Goal: Task Accomplishment & Management: Use online tool/utility

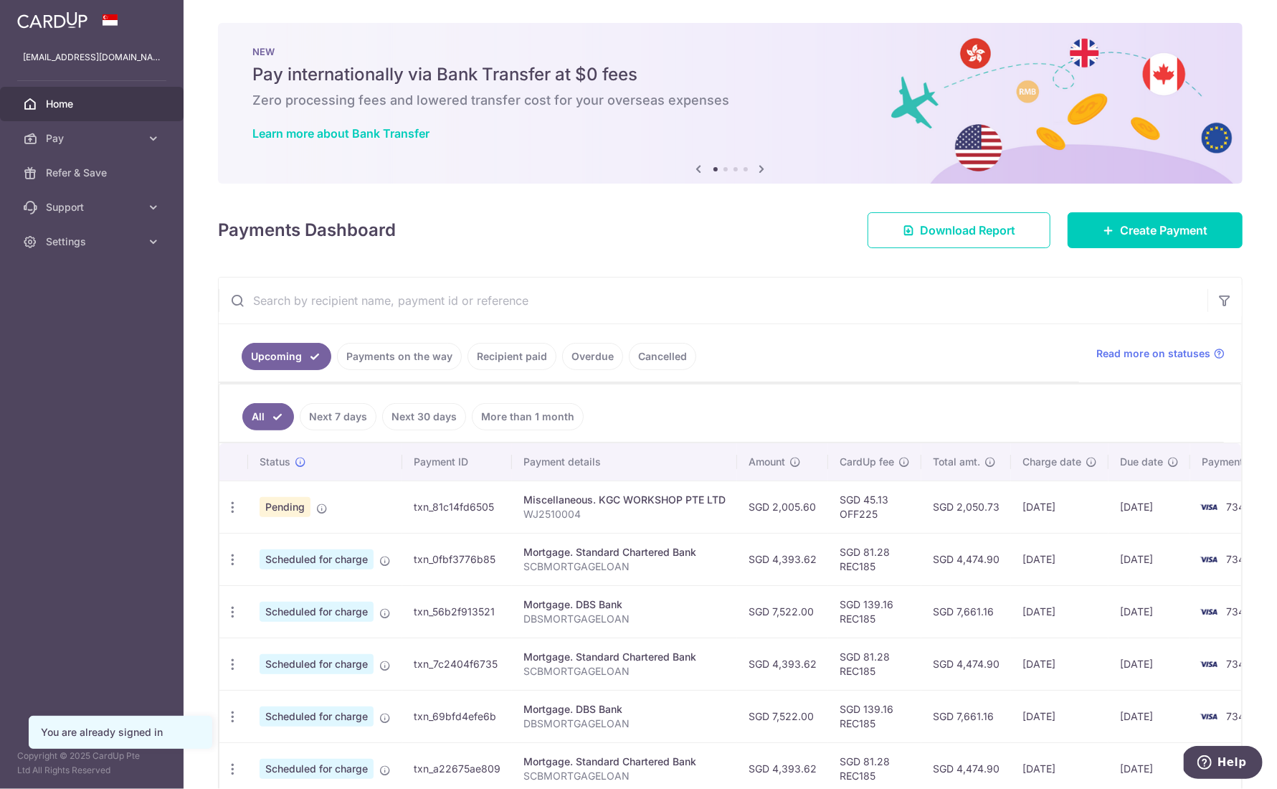
scroll to position [53, 0]
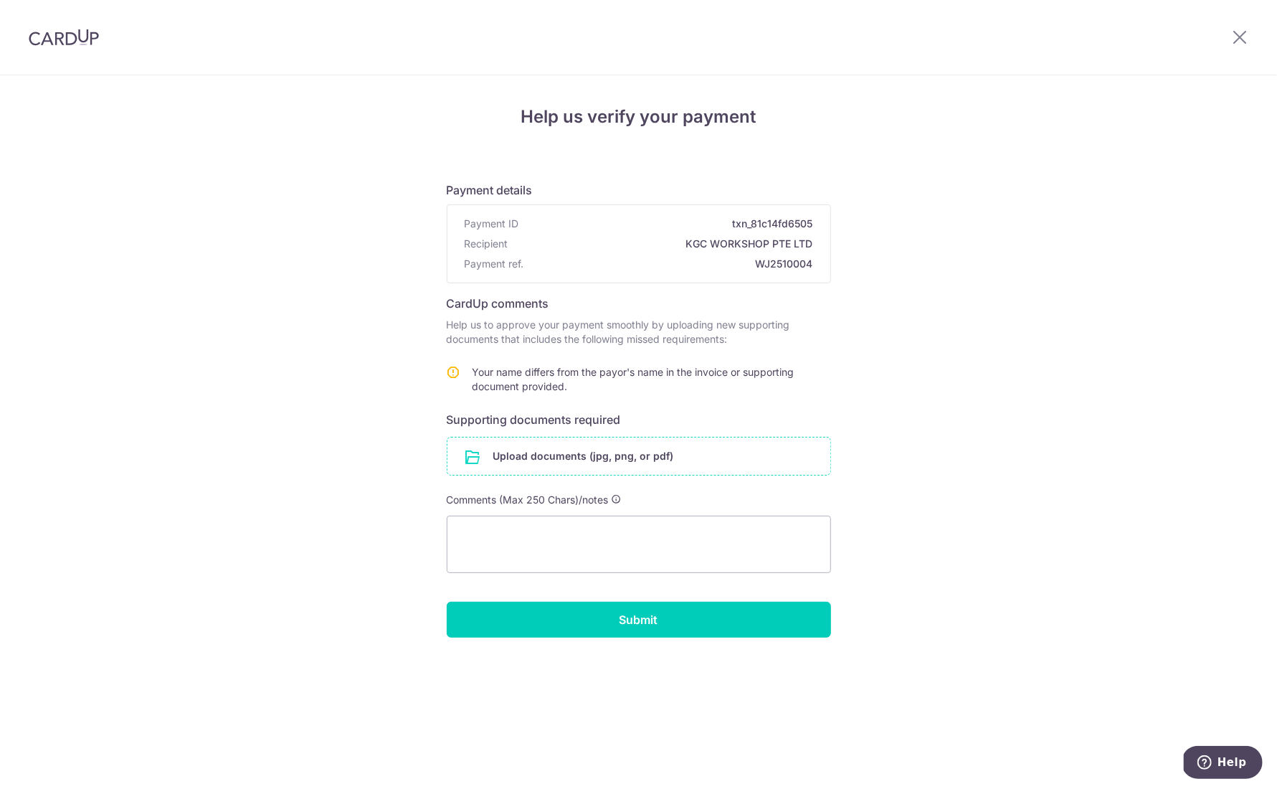
click at [563, 462] on input "file" at bounding box center [638, 455] width 383 height 37
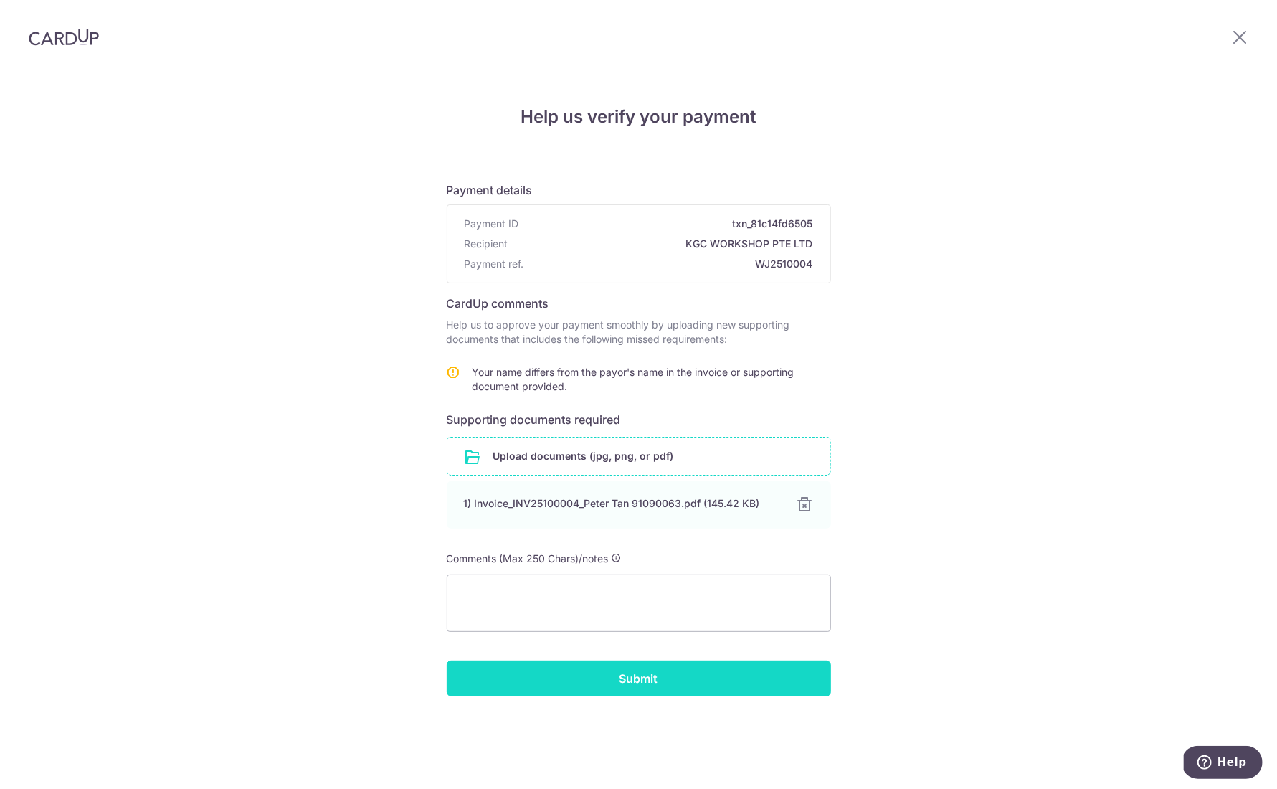
click at [625, 677] on input "Submit" at bounding box center [639, 678] width 384 height 36
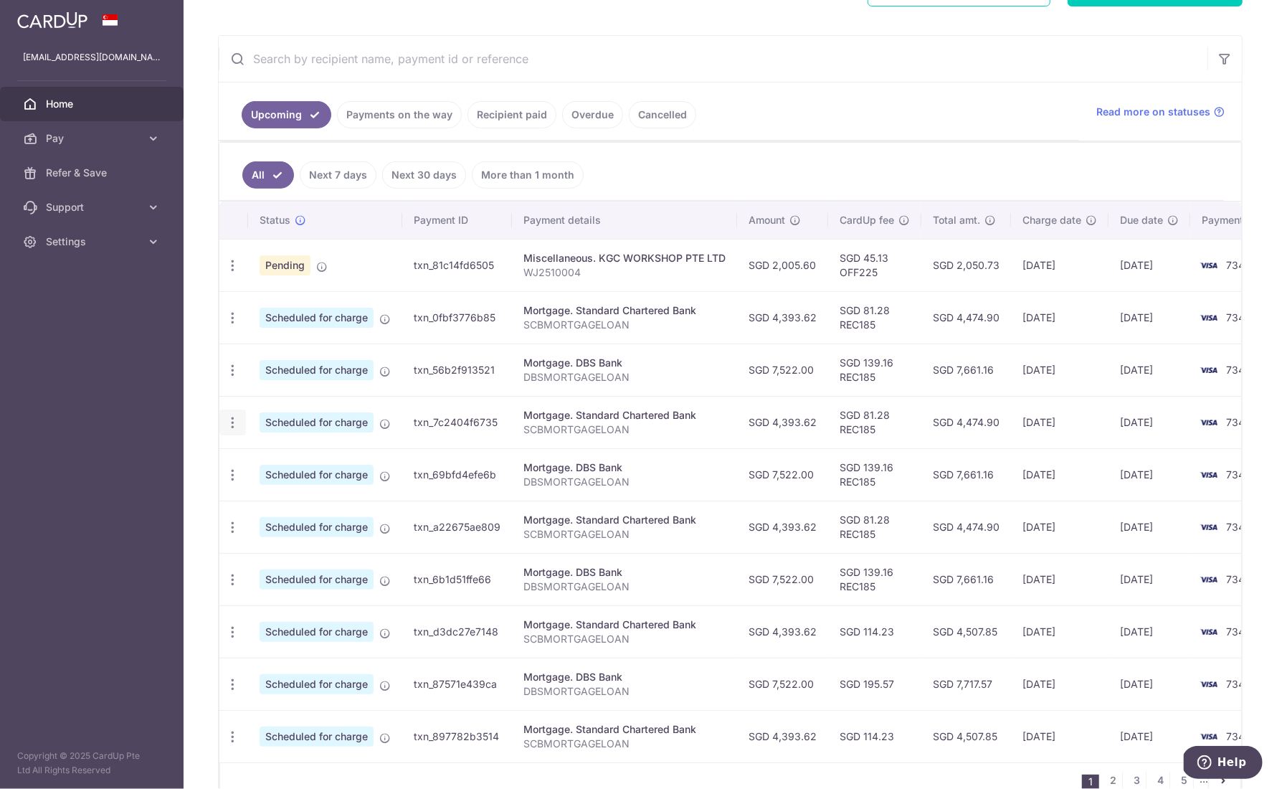
click at [236, 421] on icon "button" at bounding box center [232, 422] width 15 height 15
click at [730, 525] on td "Mortgage. Standard Chartered Bank SCBMORTGAGELOAN" at bounding box center [624, 526] width 225 height 52
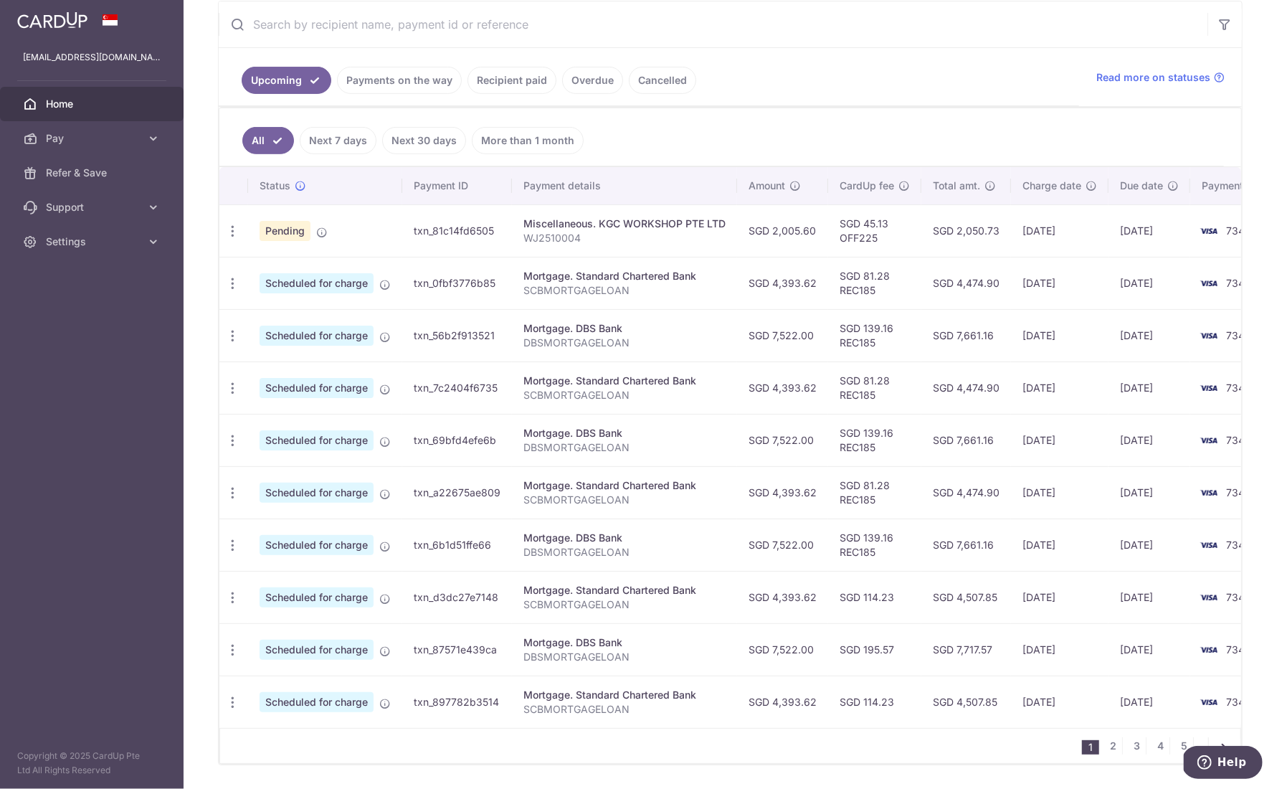
scroll to position [278, 0]
click at [1062, 6] on input "text" at bounding box center [713, 22] width 989 height 46
